Goal: Information Seeking & Learning: Learn about a topic

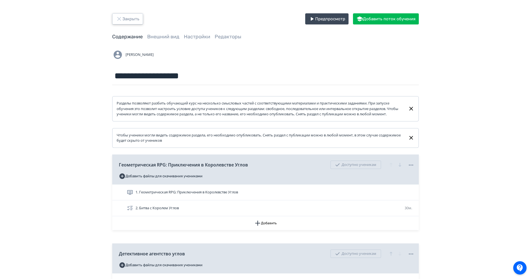
click at [126, 14] on button "Закрыть" at bounding box center [127, 18] width 31 height 11
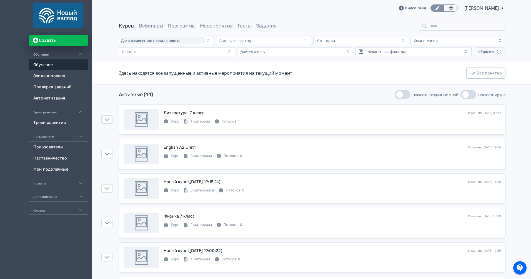
scroll to position [26, 0]
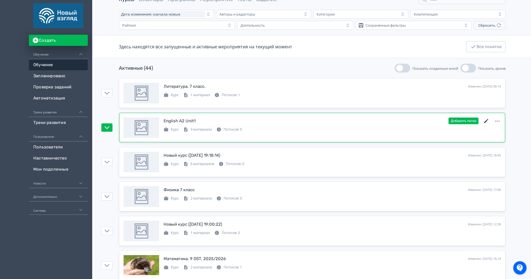
click at [484, 120] on icon at bounding box center [486, 121] width 7 height 7
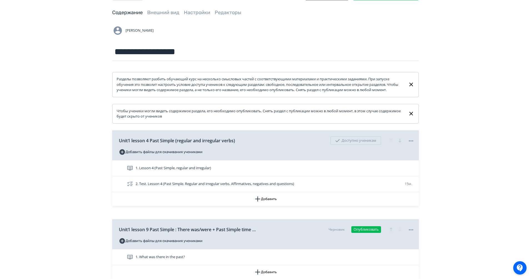
scroll to position [31, 0]
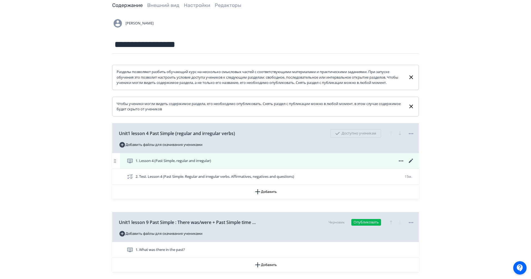
click at [290, 162] on div "1. Lesson 4 (Past Simple, regular and irregular)" at bounding box center [269, 161] width 299 height 16
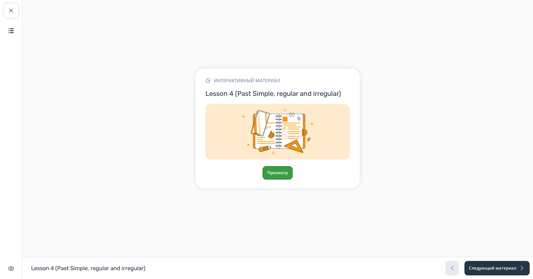
click at [277, 168] on button "Просмотр" at bounding box center [278, 172] width 30 height 13
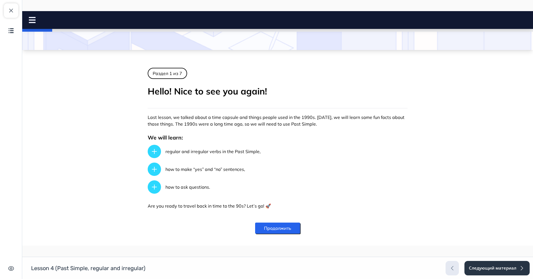
scroll to position [75, 0]
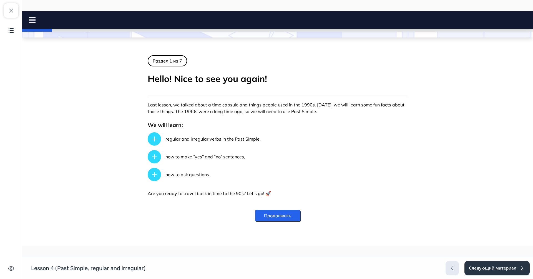
click at [283, 212] on button "Продолжить" at bounding box center [277, 215] width 45 height 11
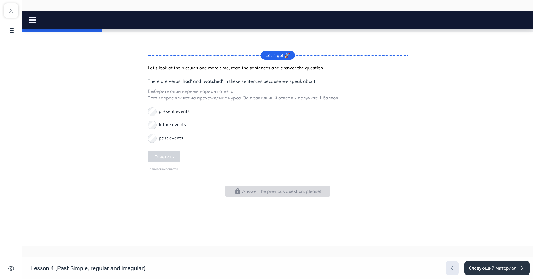
scroll to position [166, 0]
click at [166, 138] on p "past events" at bounding box center [171, 137] width 24 height 7
click at [161, 156] on button "Ответить" at bounding box center [164, 156] width 33 height 11
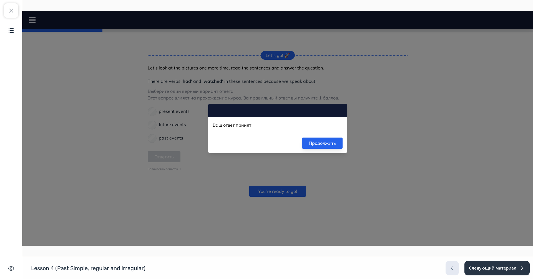
click at [310, 140] on button "Продолжить" at bounding box center [322, 142] width 41 height 11
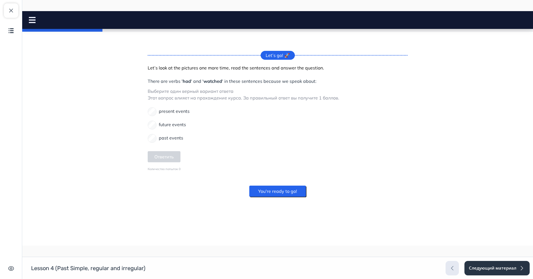
click at [287, 194] on button "You're ready to go!" at bounding box center [277, 190] width 57 height 11
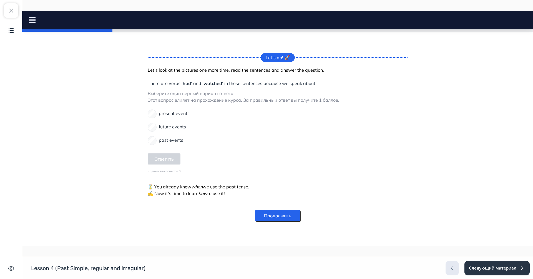
scroll to position [164, 0]
click at [287, 219] on button "Продолжить" at bounding box center [277, 215] width 45 height 11
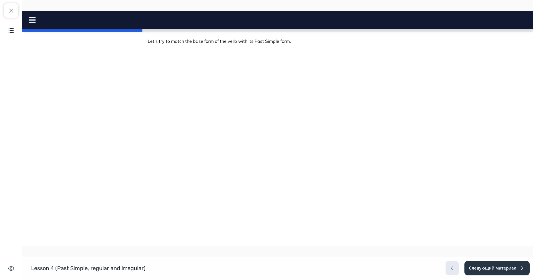
scroll to position [123, 0]
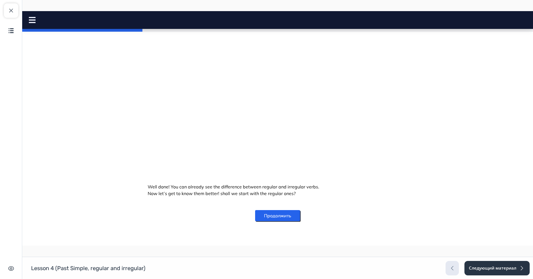
click at [280, 217] on button "Продолжить" at bounding box center [277, 215] width 45 height 11
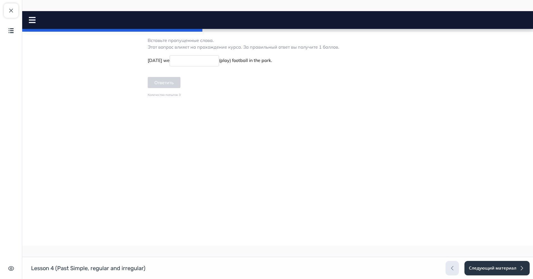
scroll to position [97, 0]
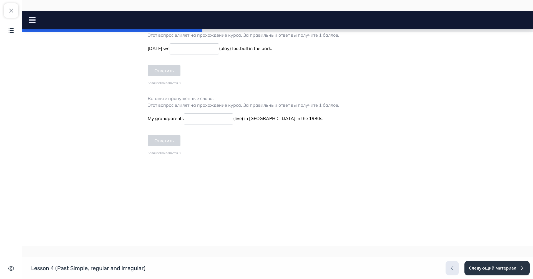
click at [204, 54] on input at bounding box center [194, 48] width 49 height 11
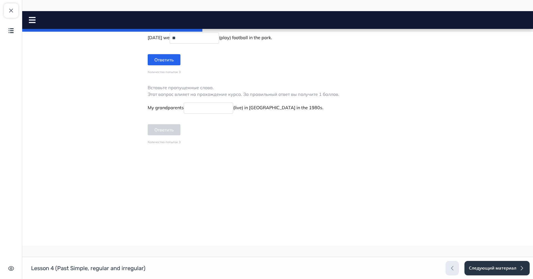
type input "*"
type input "******"
click at [168, 69] on form "[DATE] we ****** (play) football in the park. Ответить" at bounding box center [278, 50] width 260 height 38
click at [168, 65] on button "Ответить" at bounding box center [164, 59] width 33 height 11
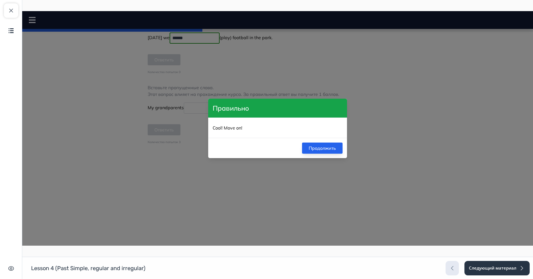
click at [317, 150] on button "Продолжить" at bounding box center [322, 147] width 41 height 11
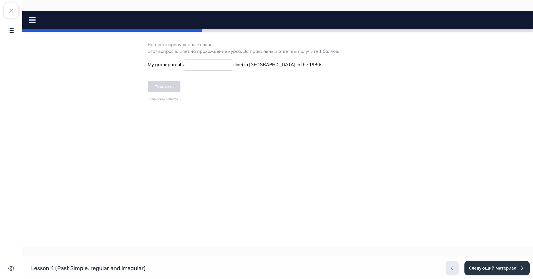
scroll to position [160, 0]
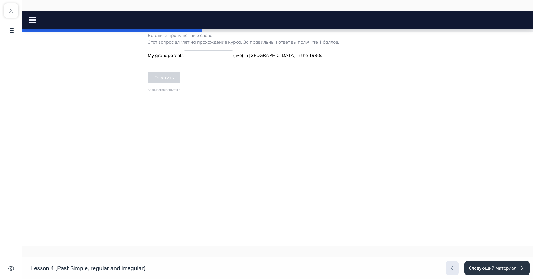
click at [210, 62] on p "My grandparents (live) in [GEOGRAPHIC_DATA] in the 1980s." at bounding box center [278, 55] width 260 height 13
click at [210, 61] on input at bounding box center [208, 55] width 49 height 11
click at [156, 83] on button "Ответить" at bounding box center [164, 77] width 33 height 11
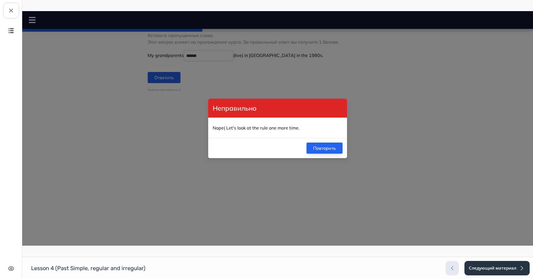
click at [314, 145] on button "Повторить" at bounding box center [324, 147] width 36 height 11
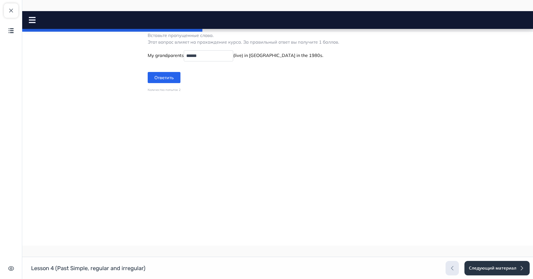
click at [191, 61] on input "******" at bounding box center [208, 55] width 49 height 11
type input "*****"
click at [162, 83] on button "Ответить" at bounding box center [164, 77] width 33 height 11
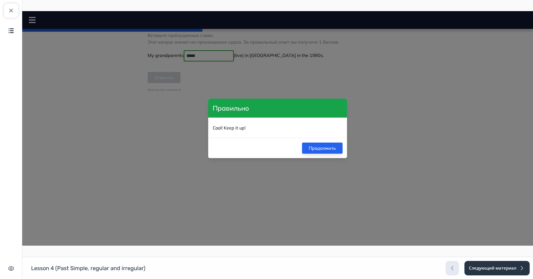
click at [318, 148] on button "Продолжить" at bounding box center [322, 147] width 41 height 11
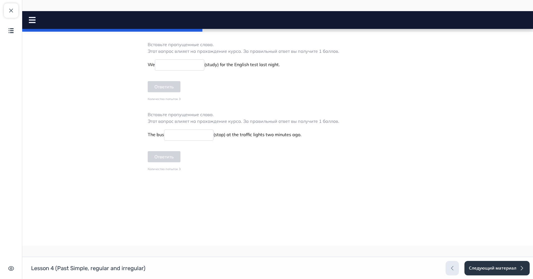
scroll to position [302, 0]
click at [178, 70] on input at bounding box center [179, 64] width 49 height 11
type input "*******"
click at [163, 92] on button "Ответить" at bounding box center [164, 86] width 33 height 11
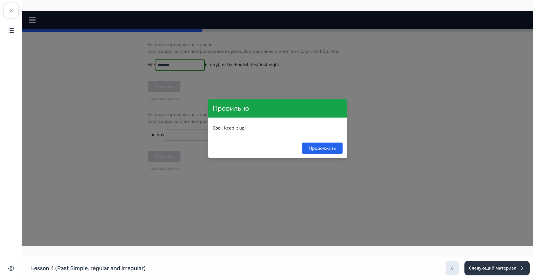
click at [314, 155] on div "Продолжить" at bounding box center [277, 148] width 139 height 20
click at [319, 148] on button "Продолжить" at bounding box center [322, 147] width 41 height 11
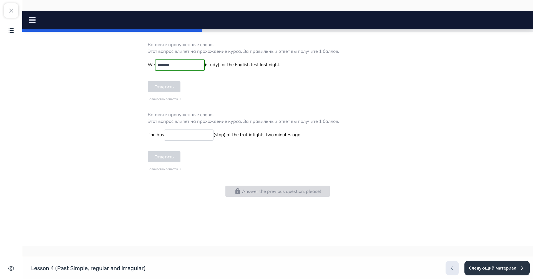
scroll to position [343, 0]
click at [284, 191] on button "Answer the previous question, please!" at bounding box center [277, 190] width 104 height 11
click at [205, 140] on p "The bus (stop) at the traffic lights two minutes ago." at bounding box center [278, 134] width 260 height 13
click at [205, 137] on input at bounding box center [188, 134] width 49 height 11
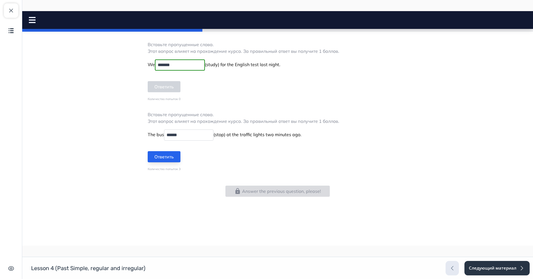
click at [166, 161] on button "Ответить" at bounding box center [164, 156] width 33 height 11
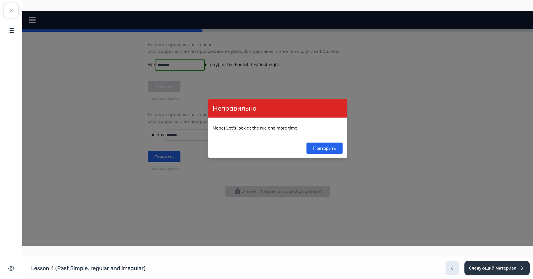
click at [317, 139] on div "Повторить" at bounding box center [277, 148] width 139 height 20
click at [317, 146] on button "Повторить" at bounding box center [324, 147] width 36 height 11
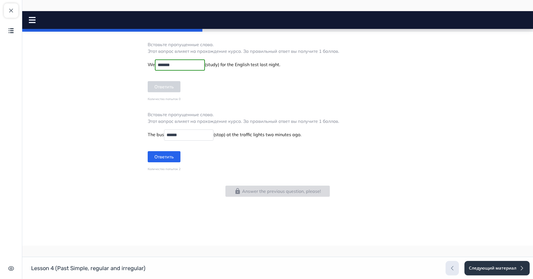
click at [181, 138] on input "******" at bounding box center [188, 134] width 49 height 11
click at [202, 135] on input "******" at bounding box center [188, 134] width 49 height 11
type input "*******"
click at [159, 165] on form "The bus ******* (stop) at the traffic lights two minutes ago. Ответить" at bounding box center [278, 147] width 260 height 38
click at [159, 155] on button "Ответить" at bounding box center [164, 156] width 33 height 11
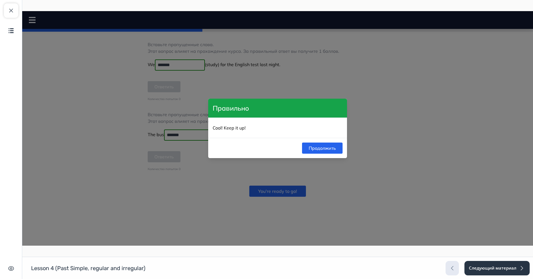
click at [335, 140] on div "Продолжить" at bounding box center [277, 148] width 139 height 20
click at [330, 147] on button "Продолжить" at bounding box center [322, 147] width 41 height 11
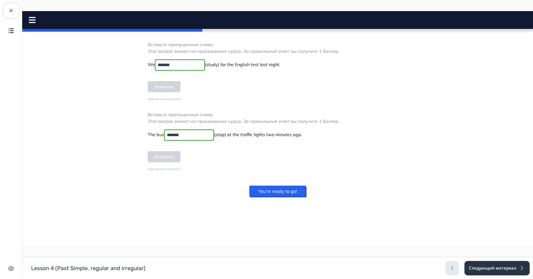
click at [285, 193] on button "You're ready to go!" at bounding box center [277, 190] width 57 height 11
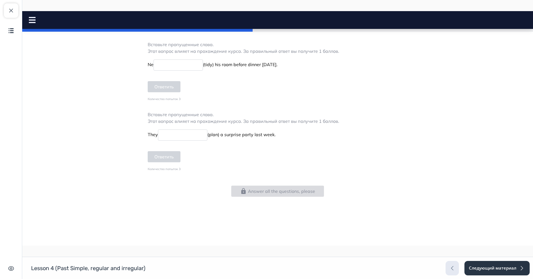
scroll to position [0, 0]
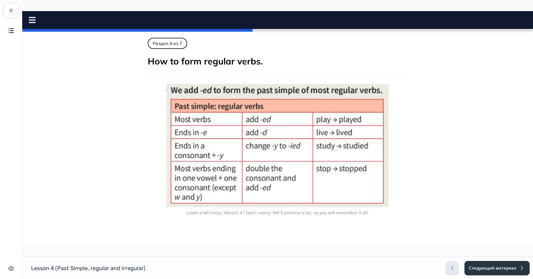
click at [30, 18] on icon at bounding box center [32, 20] width 7 height 6
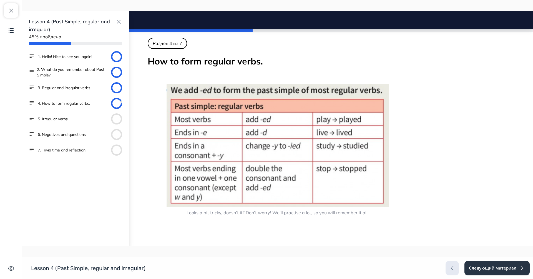
click at [284, 112] on img at bounding box center [277, 145] width 222 height 123
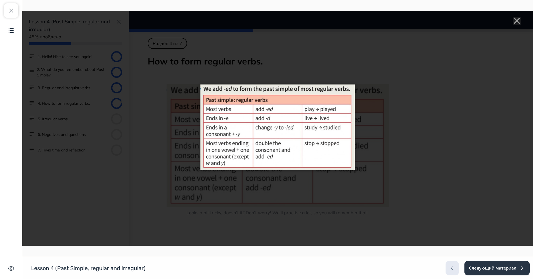
click at [160, 139] on div at bounding box center [277, 128] width 511 height 234
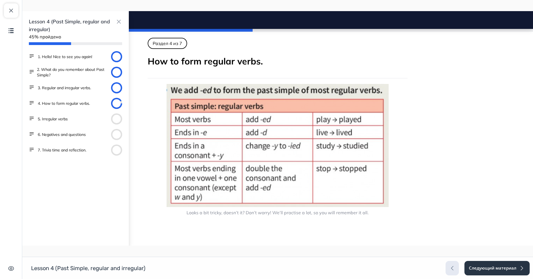
click at [80, 57] on button "1. Hello! Nice to see you again!" at bounding box center [65, 57] width 54 height 6
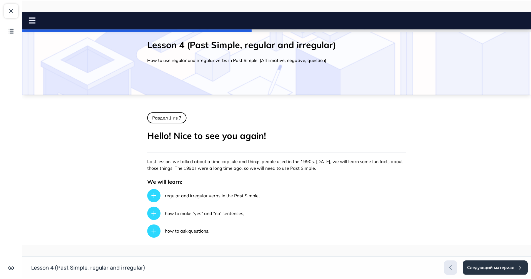
scroll to position [75, 0]
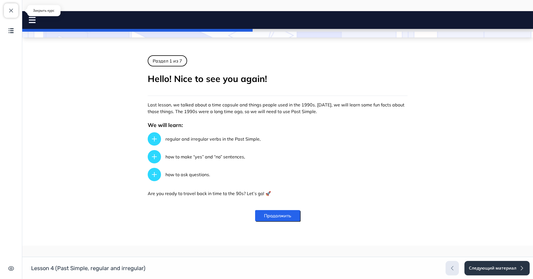
click at [12, 11] on span "button" at bounding box center [11, 10] width 7 height 7
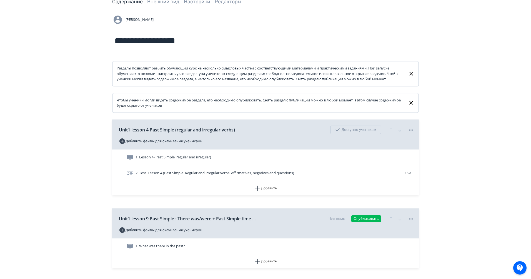
scroll to position [59, 0]
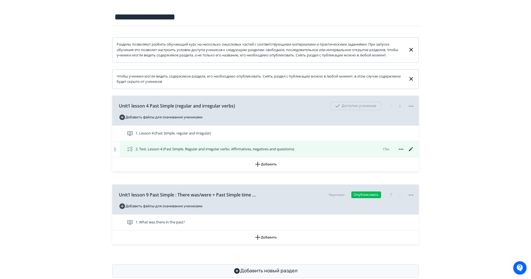
click at [412, 152] on icon at bounding box center [410, 149] width 7 height 7
